Goal: Information Seeking & Learning: Learn about a topic

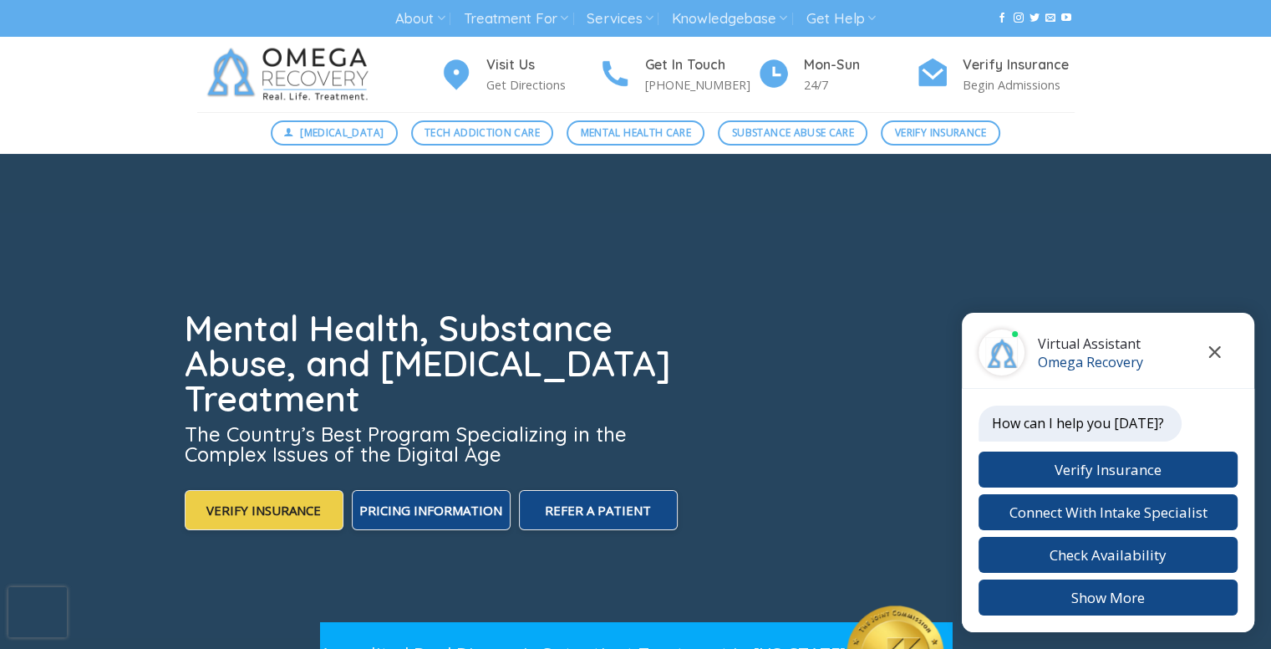
click at [1216, 345] on button "Close chat" at bounding box center [1215, 352] width 46 height 46
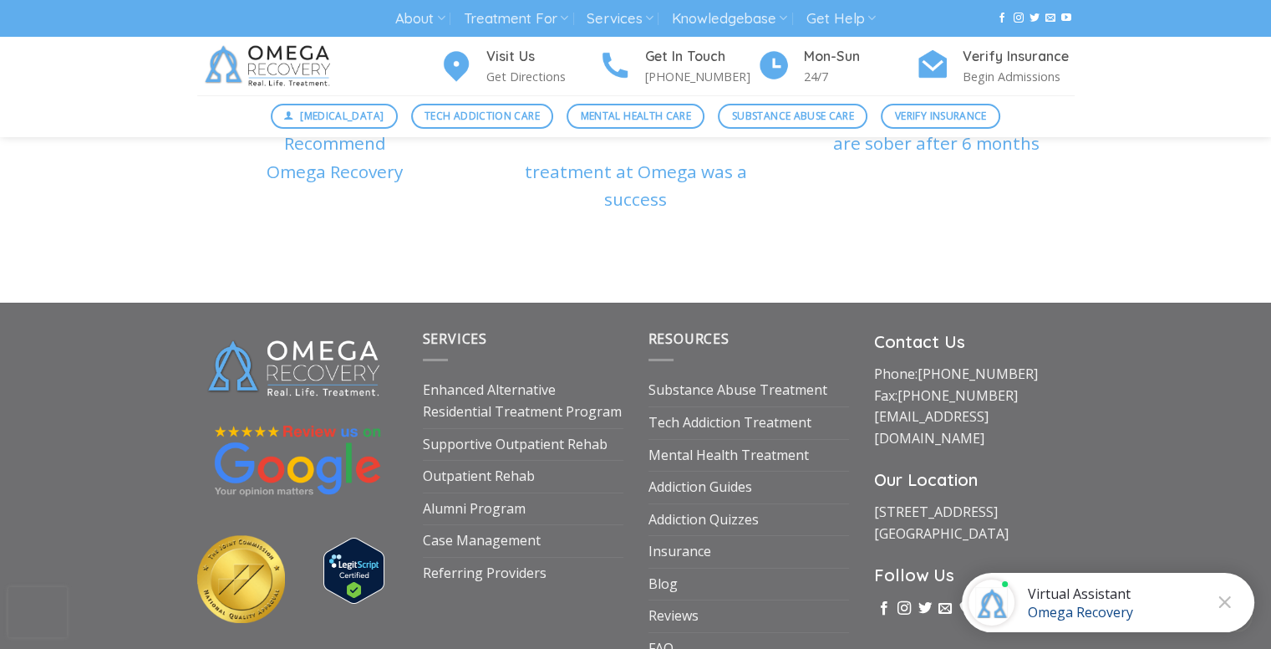
scroll to position [5684, 0]
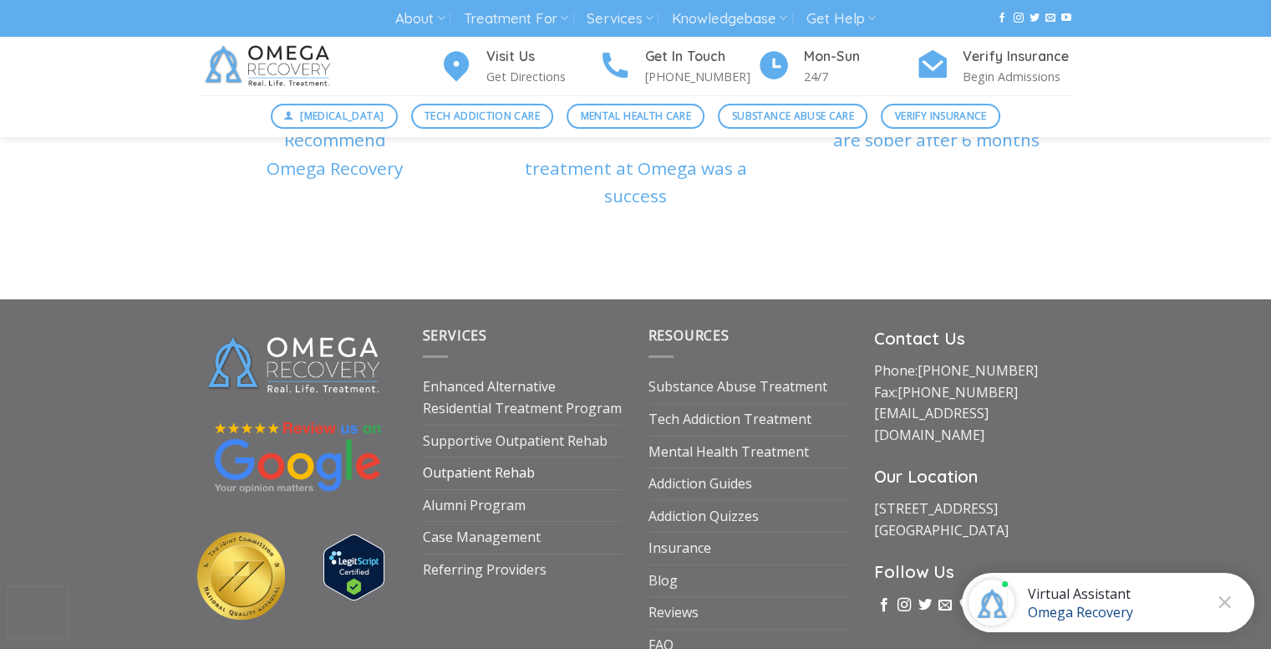
click at [500, 457] on link "Outpatient Rehab" at bounding box center [479, 473] width 112 height 32
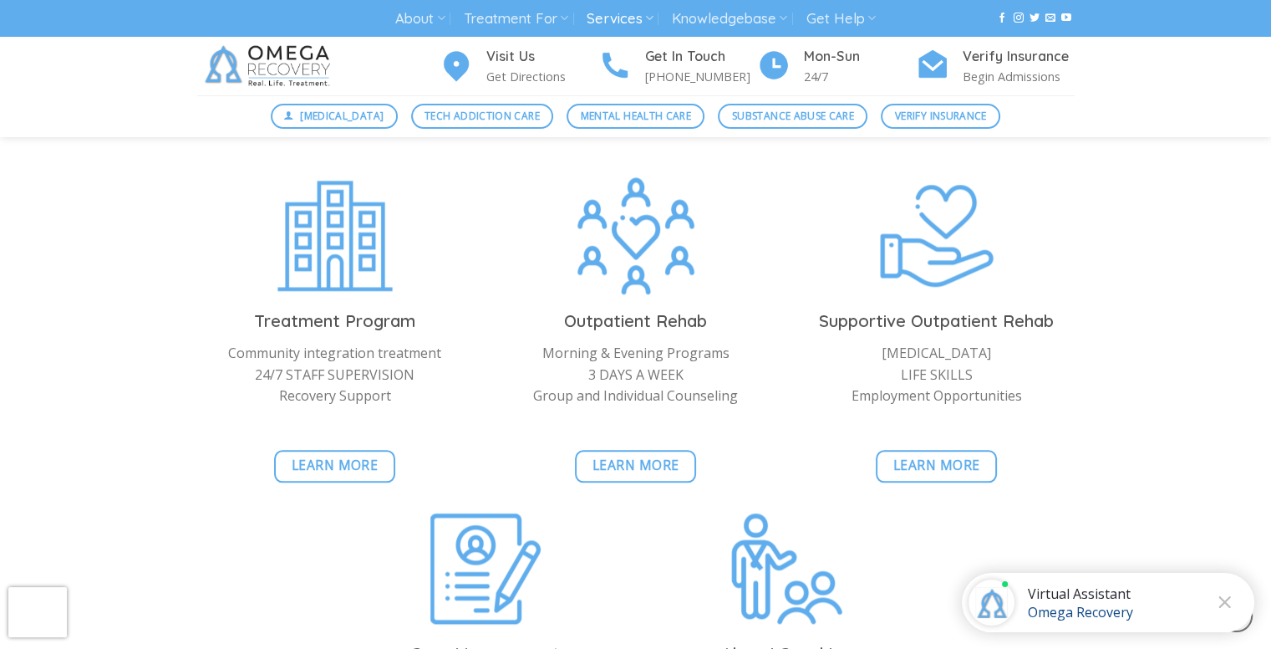
scroll to position [1672, 0]
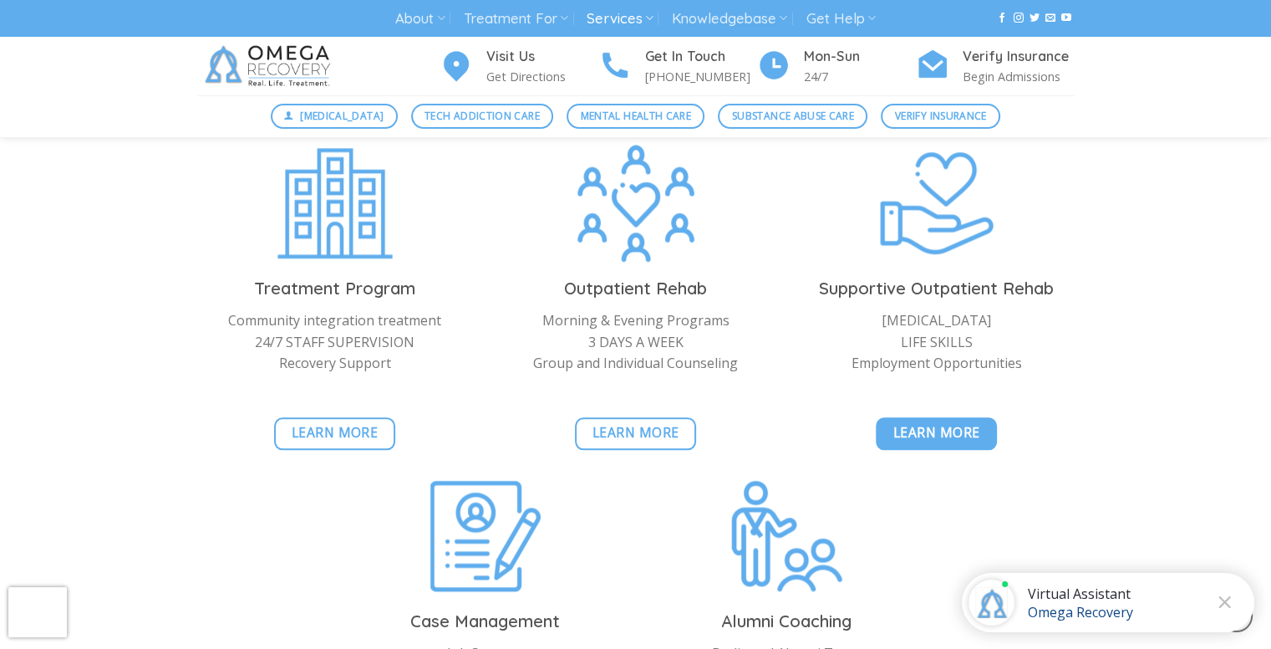
click at [941, 429] on span "Learn More" at bounding box center [937, 432] width 87 height 21
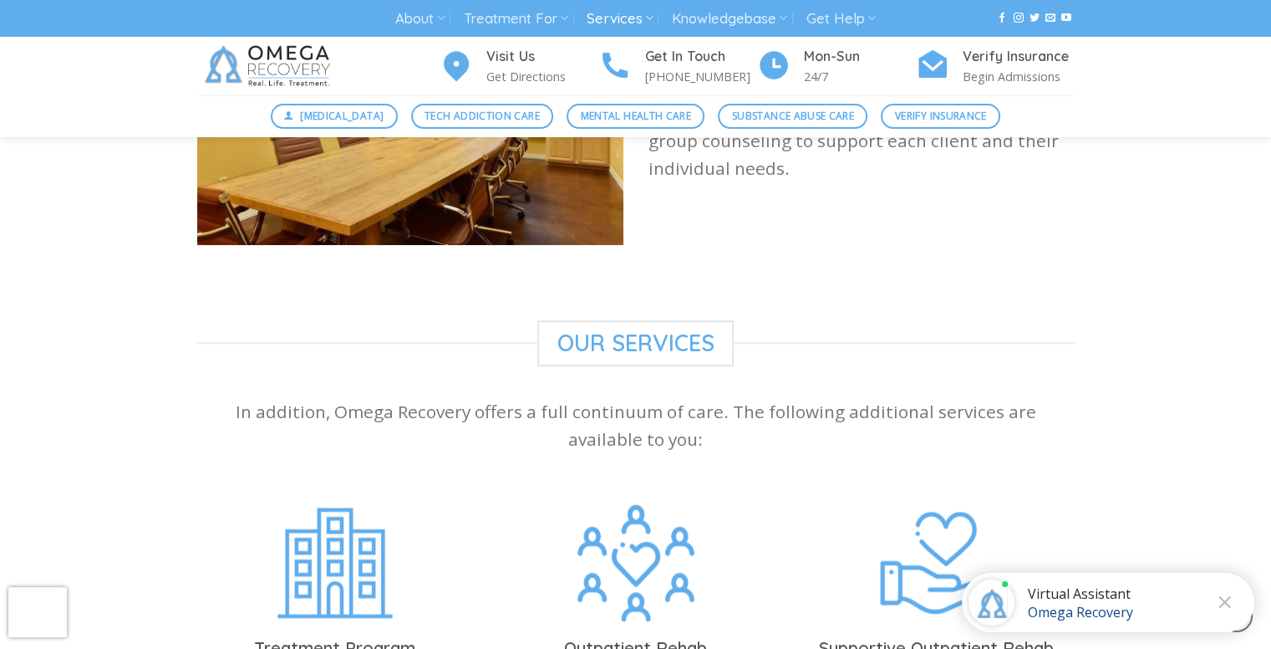
scroll to position [1672, 0]
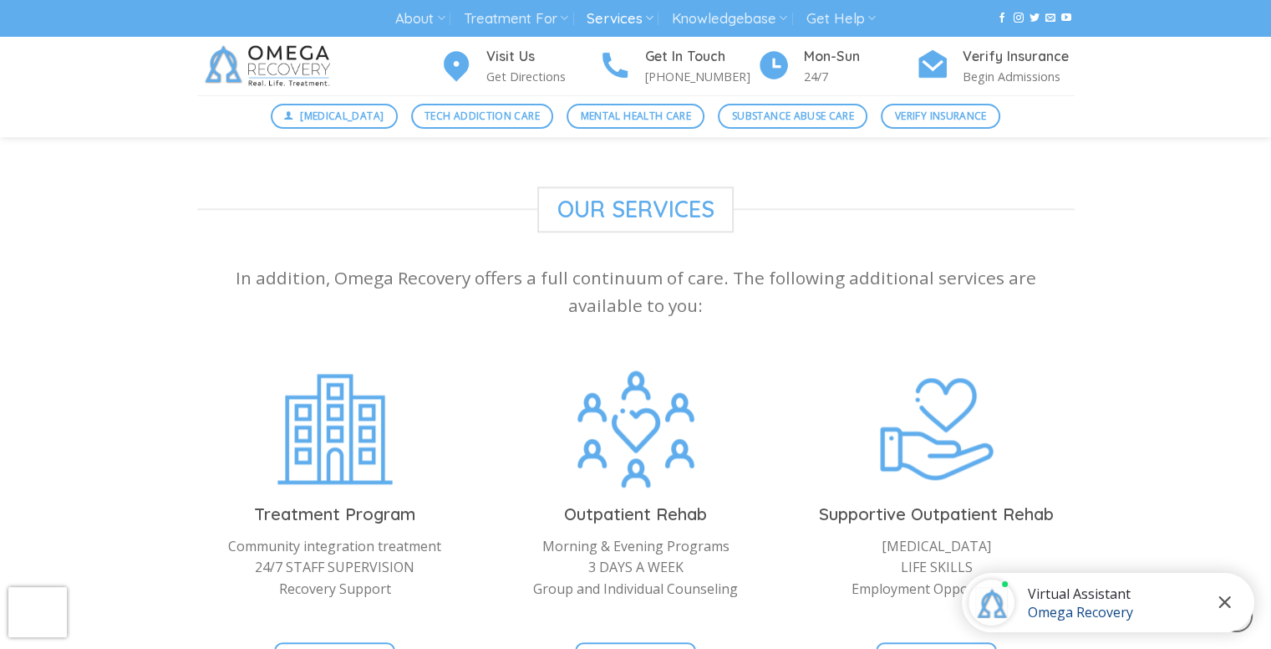
click at [1226, 601] on icon "Close chat" at bounding box center [1226, 602] width 12 height 12
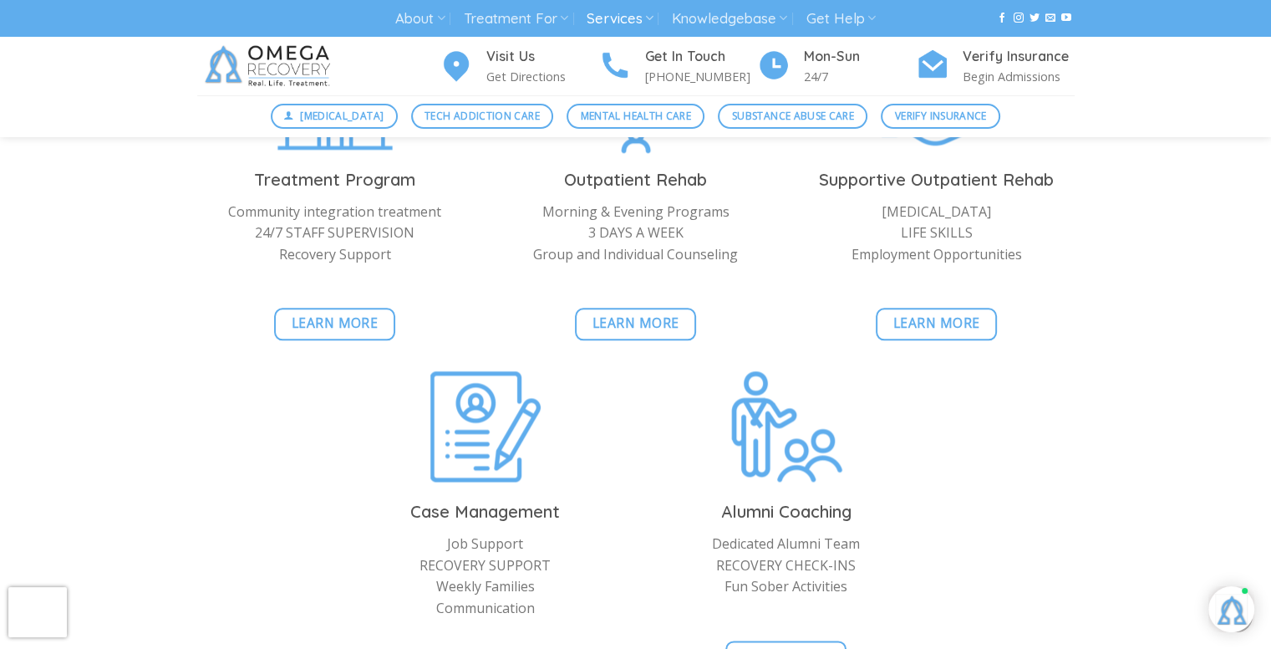
scroll to position [2117, 0]
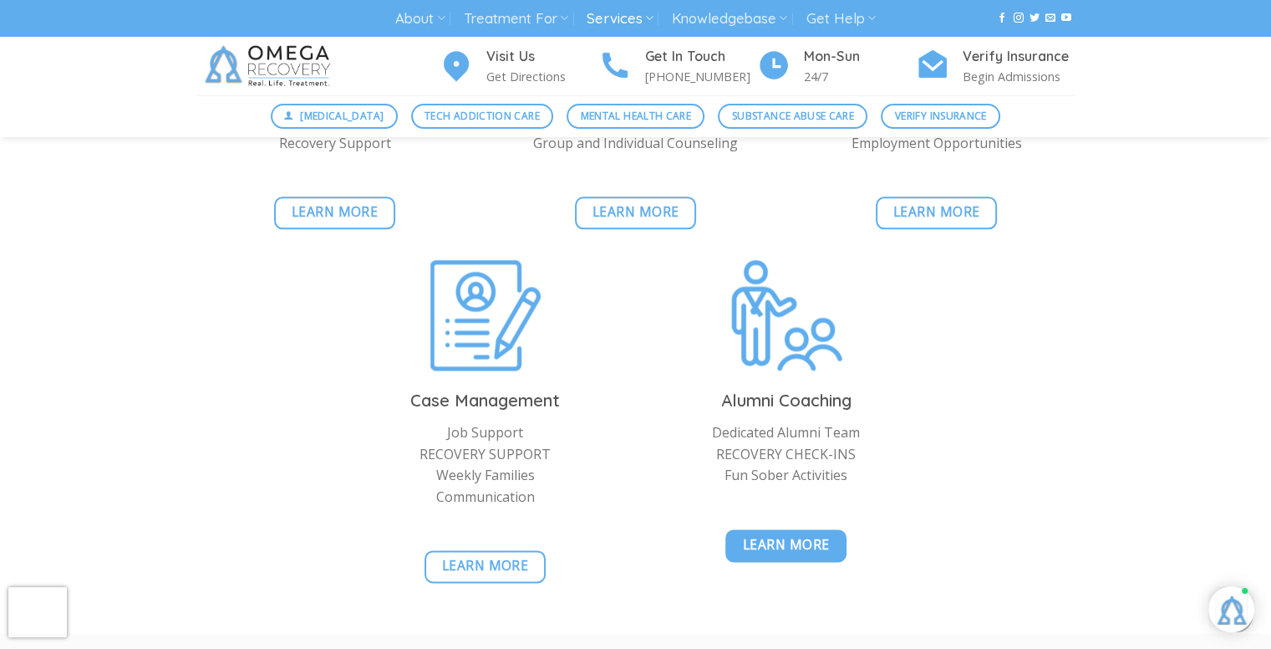
click at [829, 529] on link "Learn More" at bounding box center [786, 545] width 121 height 33
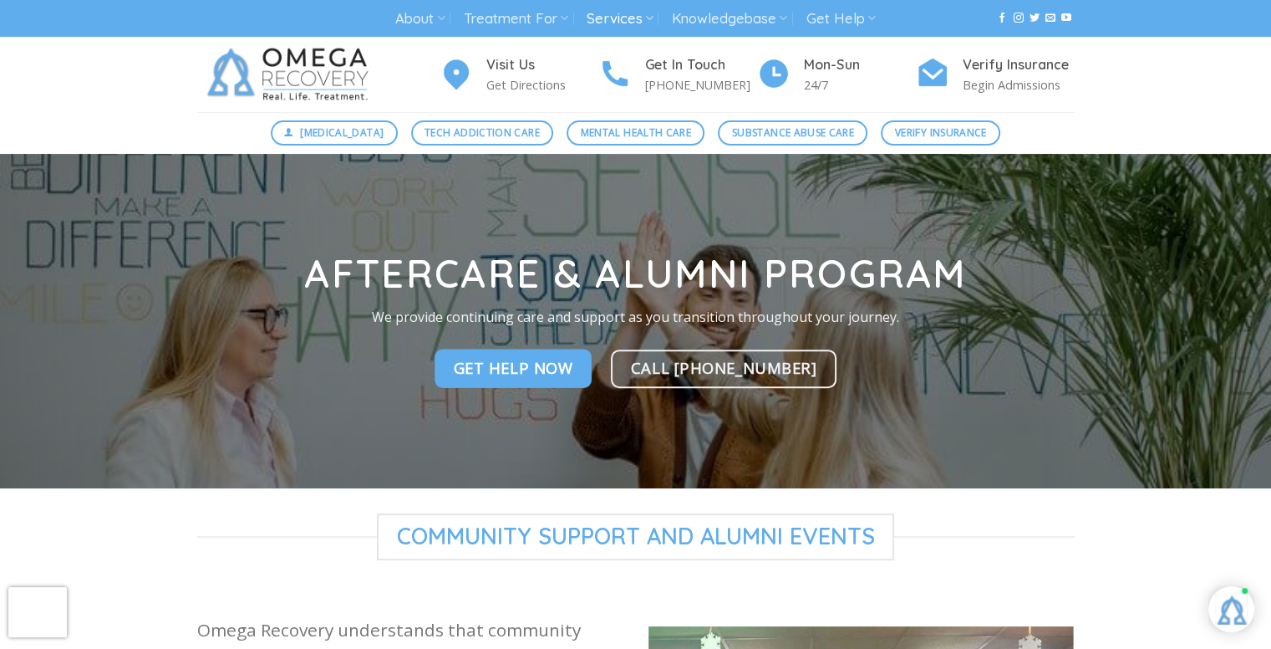
scroll to position [111, 0]
